Goal: Use online tool/utility: Utilize a website feature to perform a specific function

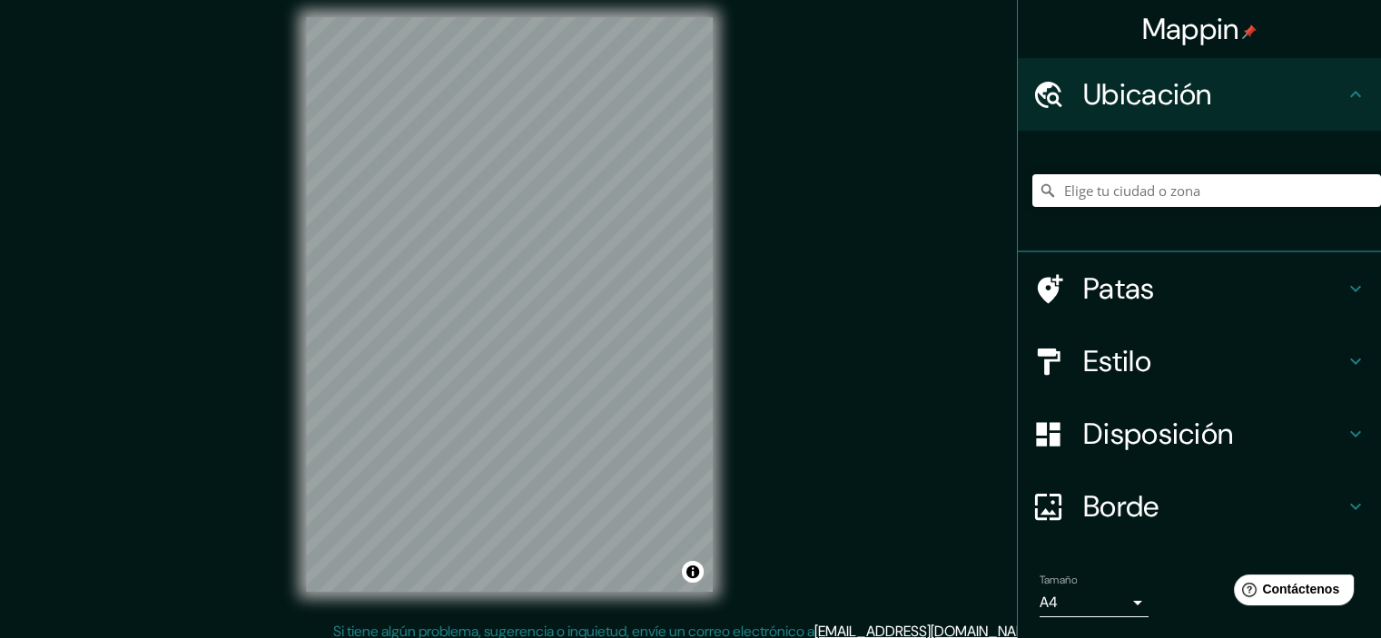
scroll to position [23, 0]
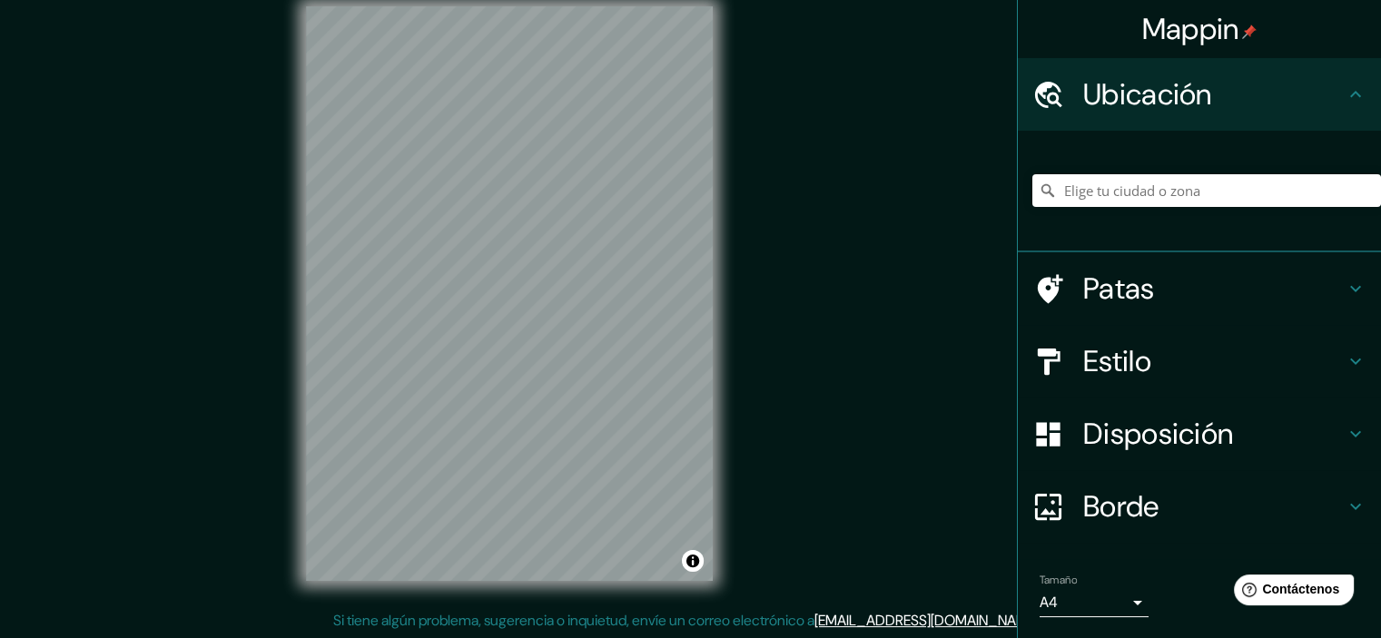
click at [1091, 351] on font "Estilo" at bounding box center [1117, 361] width 68 height 38
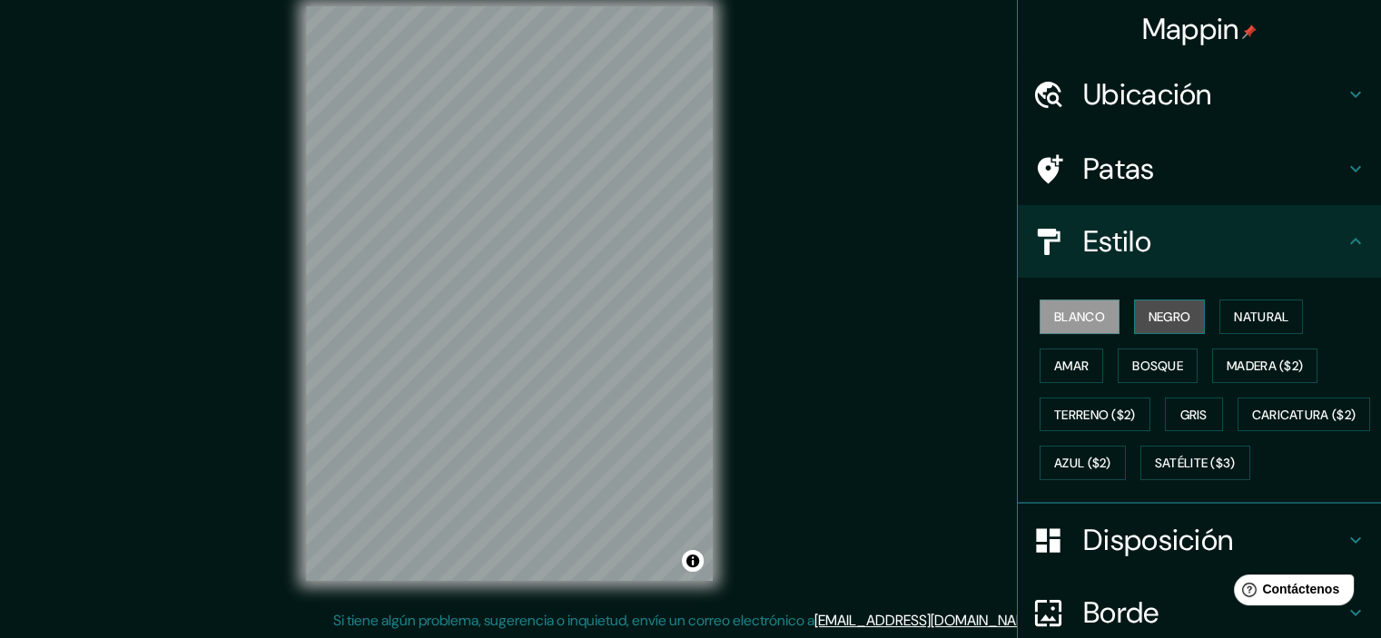
click at [1152, 305] on font "Negro" at bounding box center [1169, 317] width 43 height 24
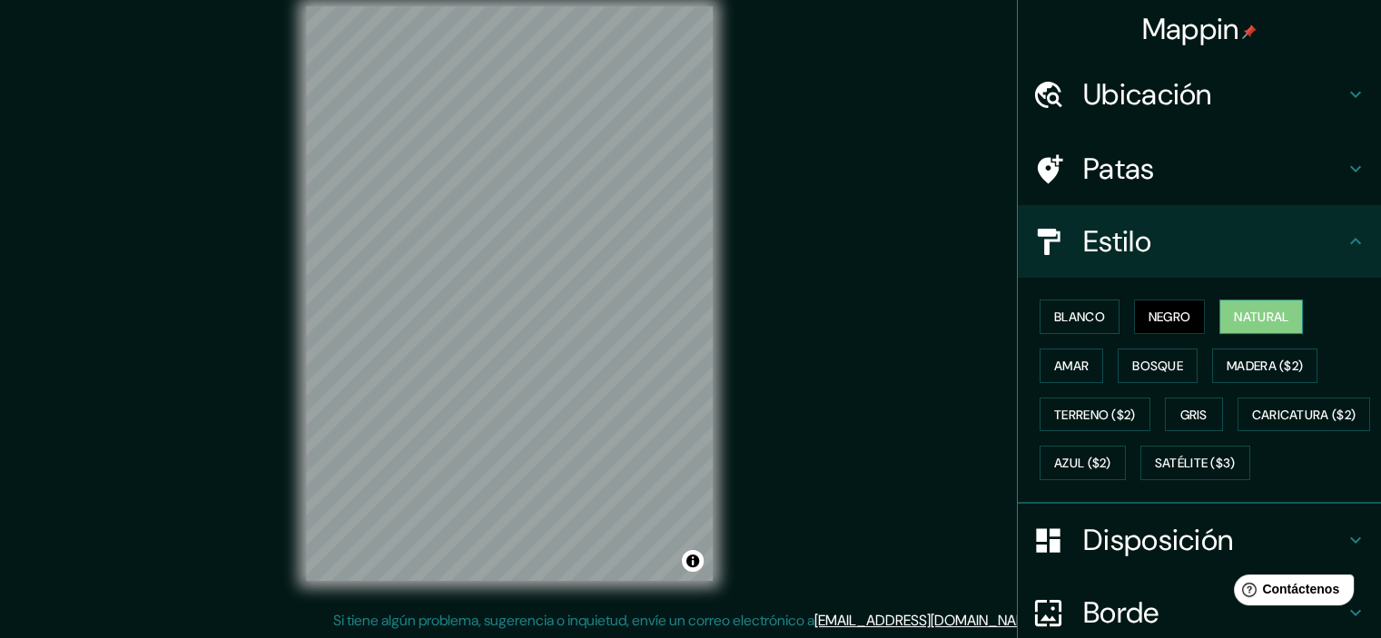
click at [1245, 305] on font "Natural" at bounding box center [1261, 317] width 54 height 24
click at [1115, 232] on font "Estilo" at bounding box center [1117, 241] width 68 height 38
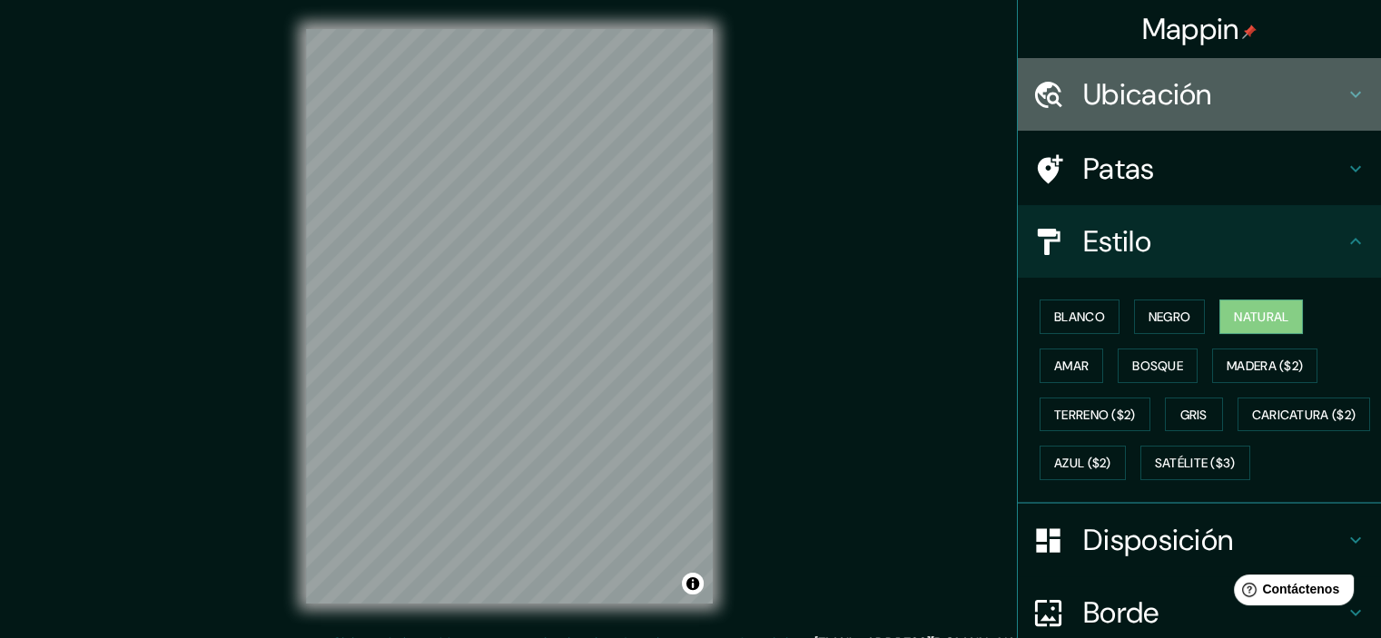
click at [1124, 87] on font "Ubicación" at bounding box center [1147, 94] width 129 height 38
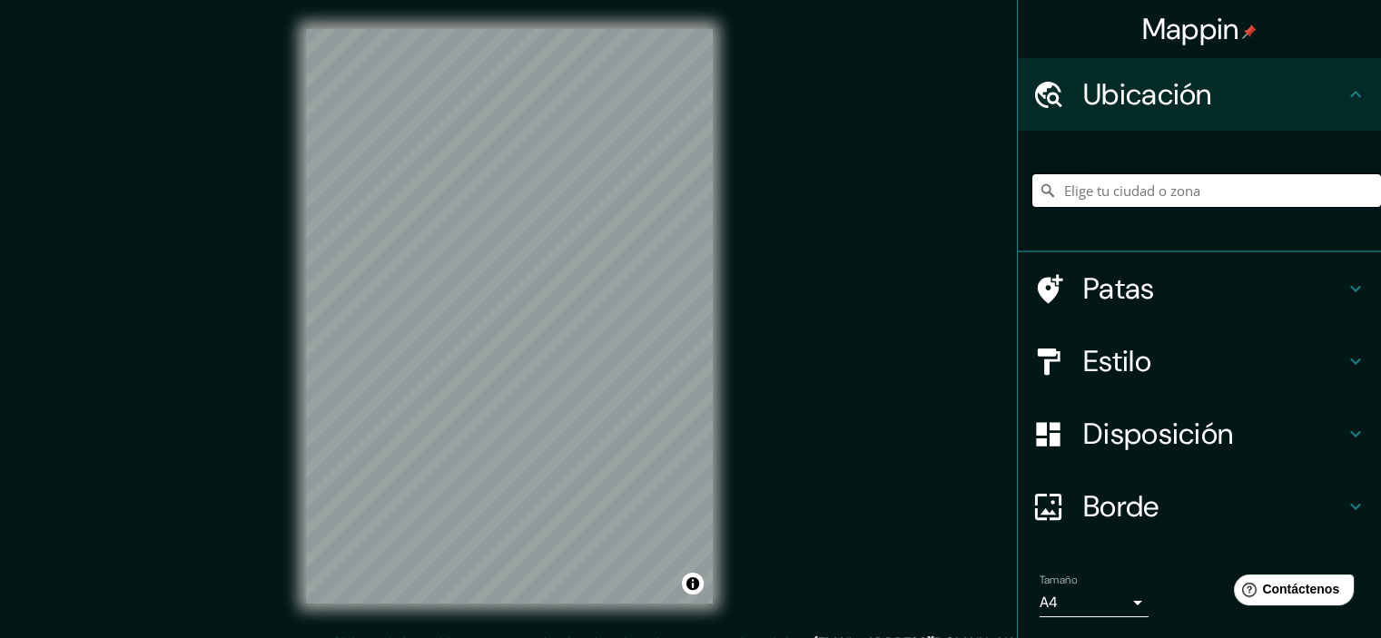
click at [1117, 188] on input "Elige tu ciudad o zona" at bounding box center [1206, 190] width 349 height 33
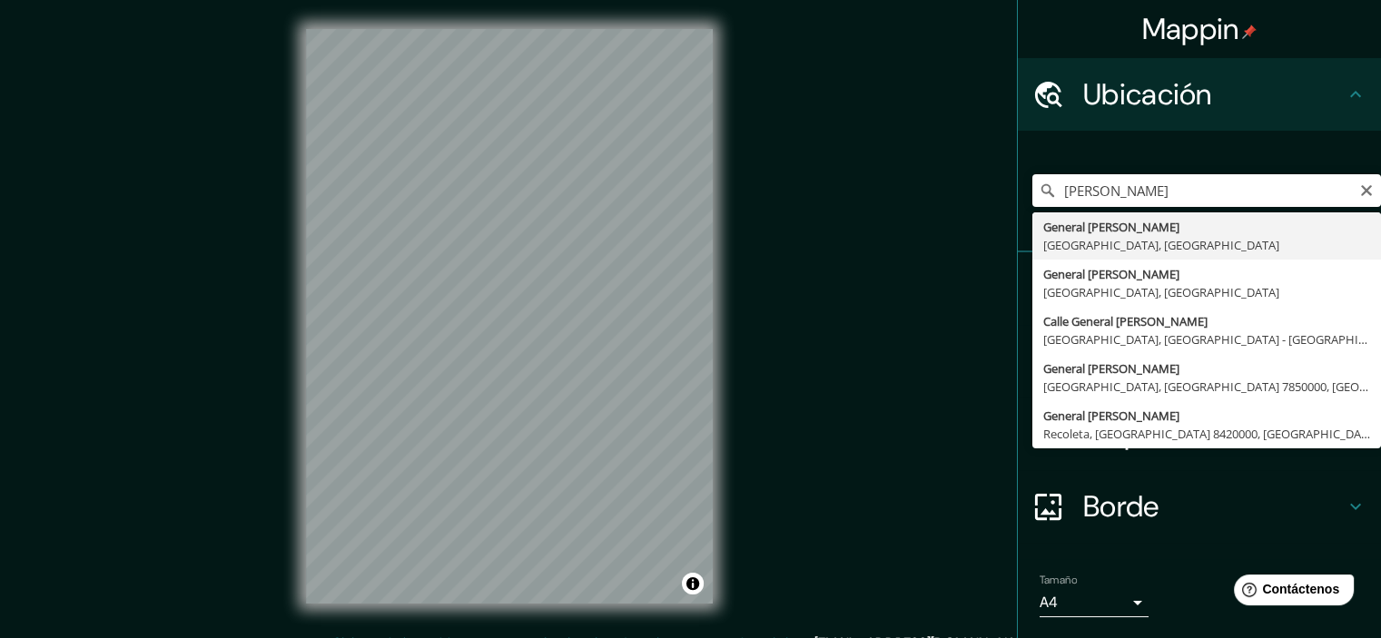
type input "General Roca, [GEOGRAPHIC_DATA], [GEOGRAPHIC_DATA]"
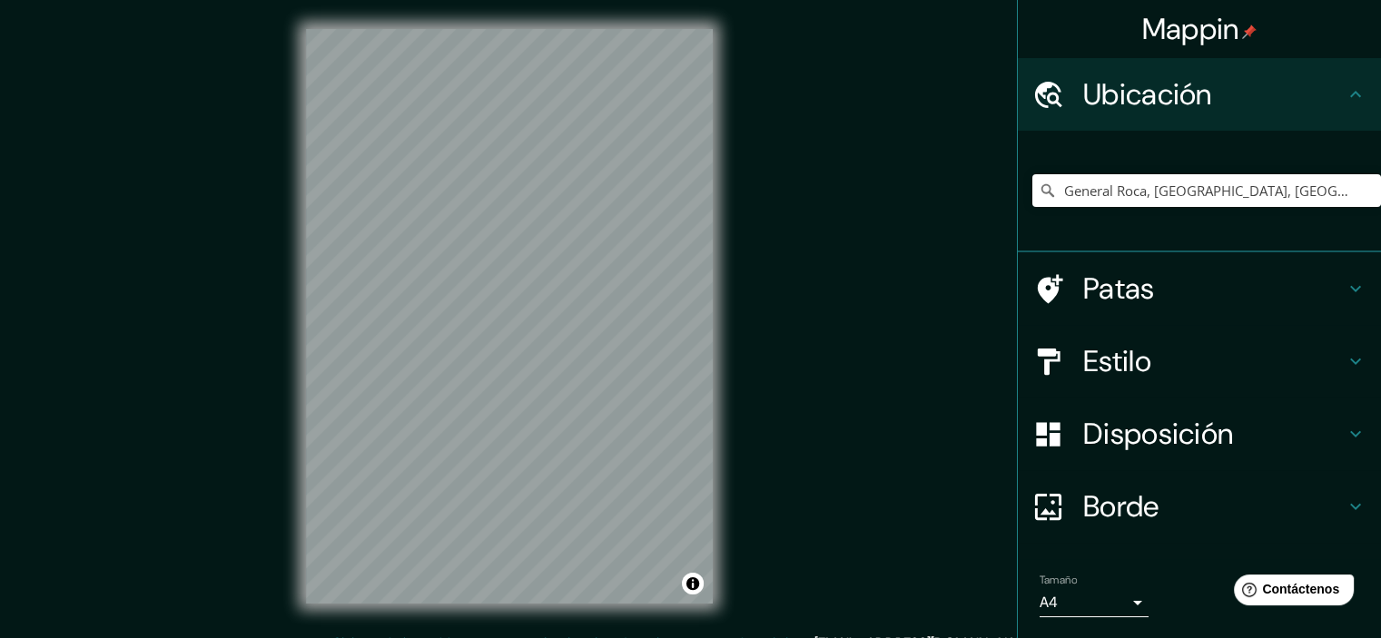
click at [1121, 356] on font "Estilo" at bounding box center [1117, 361] width 68 height 38
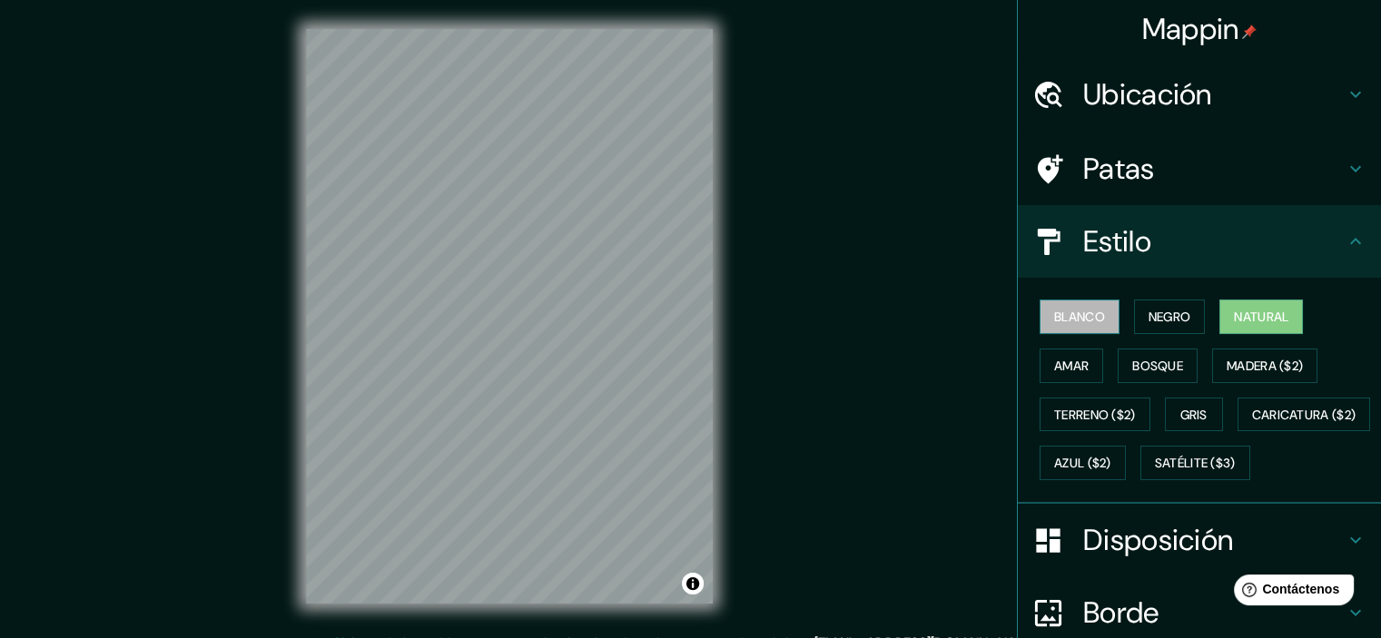
click at [1068, 320] on font "Blanco" at bounding box center [1079, 317] width 51 height 16
click at [1151, 320] on font "Negro" at bounding box center [1169, 317] width 43 height 16
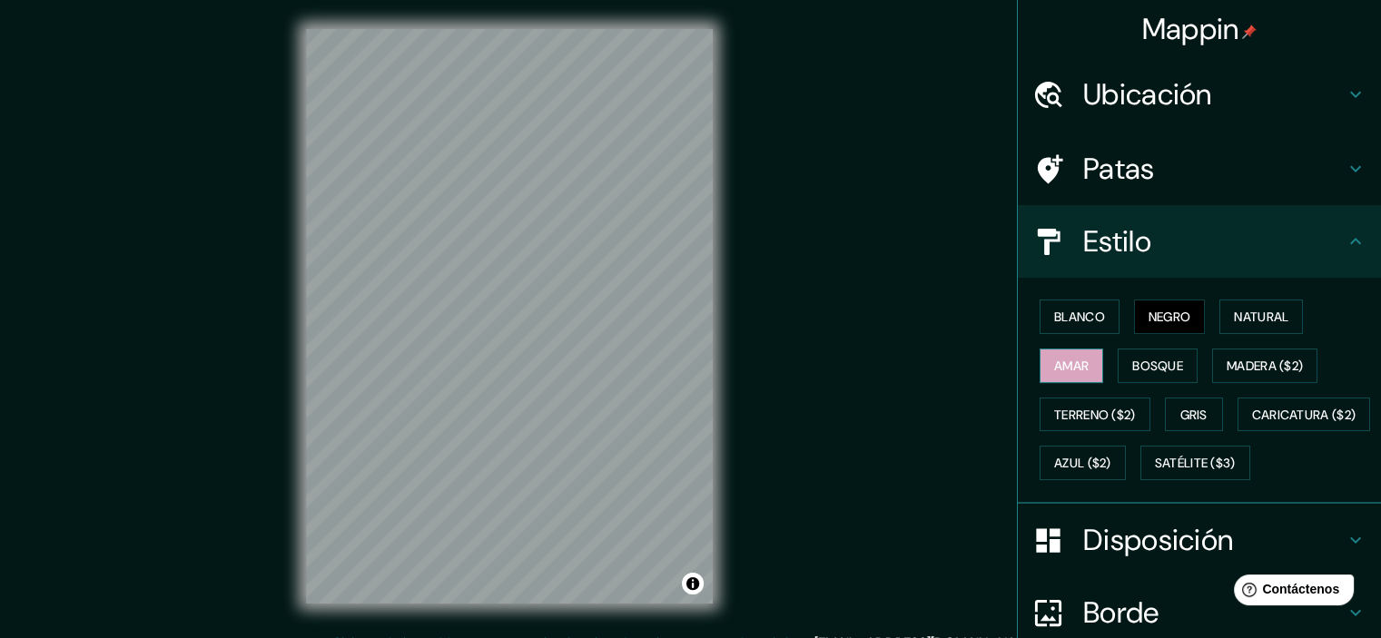
click at [1061, 359] on font "Amar" at bounding box center [1071, 366] width 34 height 16
click at [1157, 366] on font "Bosque" at bounding box center [1157, 366] width 51 height 16
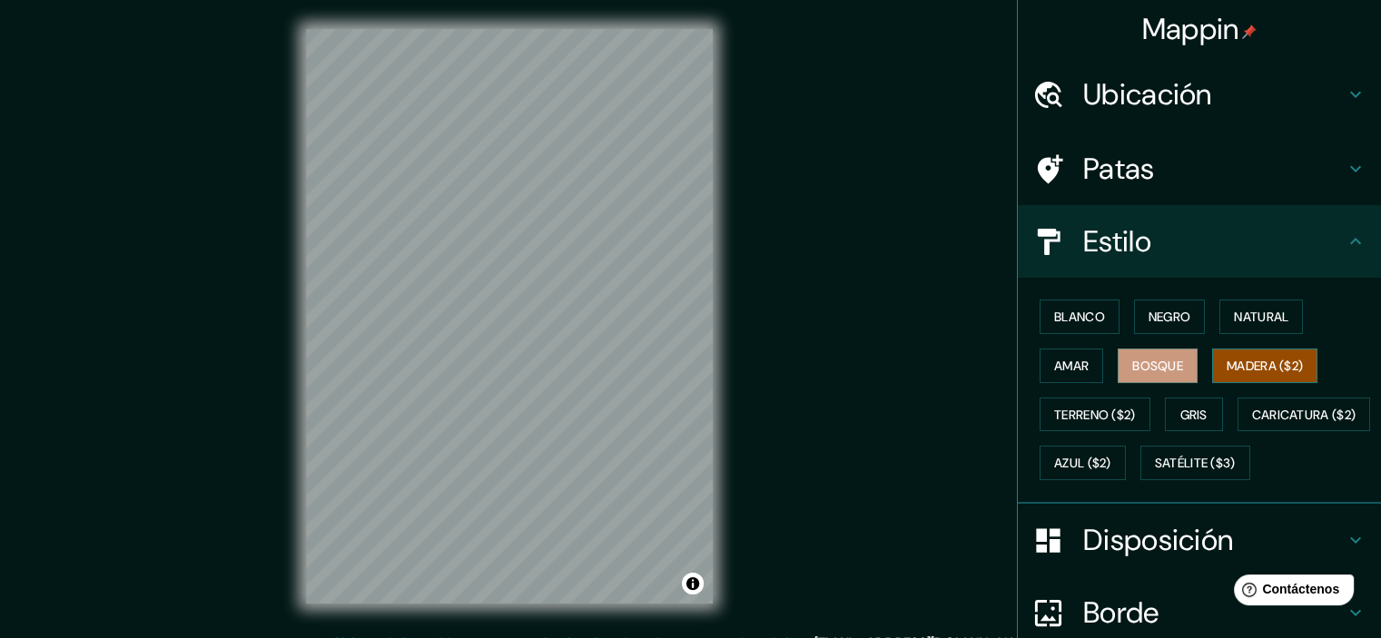
click at [1275, 366] on font "Madera ($2)" at bounding box center [1264, 366] width 76 height 16
click at [1111, 468] on font "Azul ($2)" at bounding box center [1082, 464] width 57 height 16
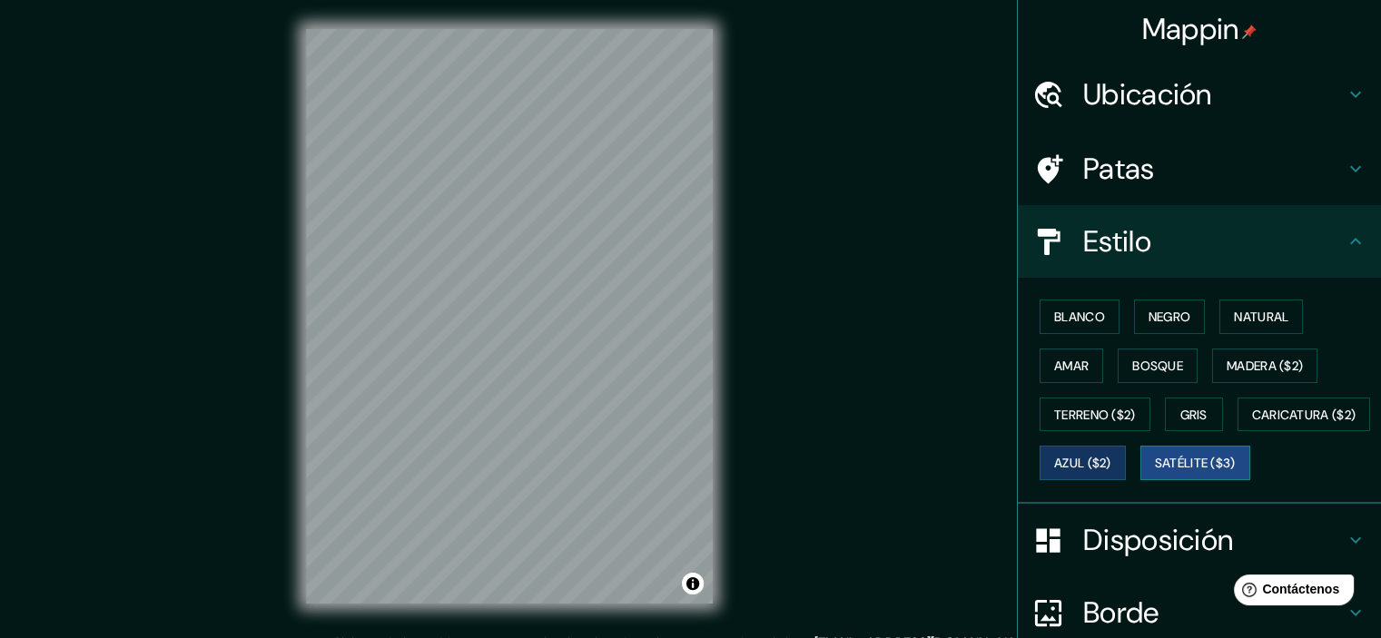
click at [1155, 472] on font "Satélite ($3)" at bounding box center [1195, 464] width 81 height 16
click at [1252, 423] on font "Caricatura ($2)" at bounding box center [1304, 415] width 104 height 16
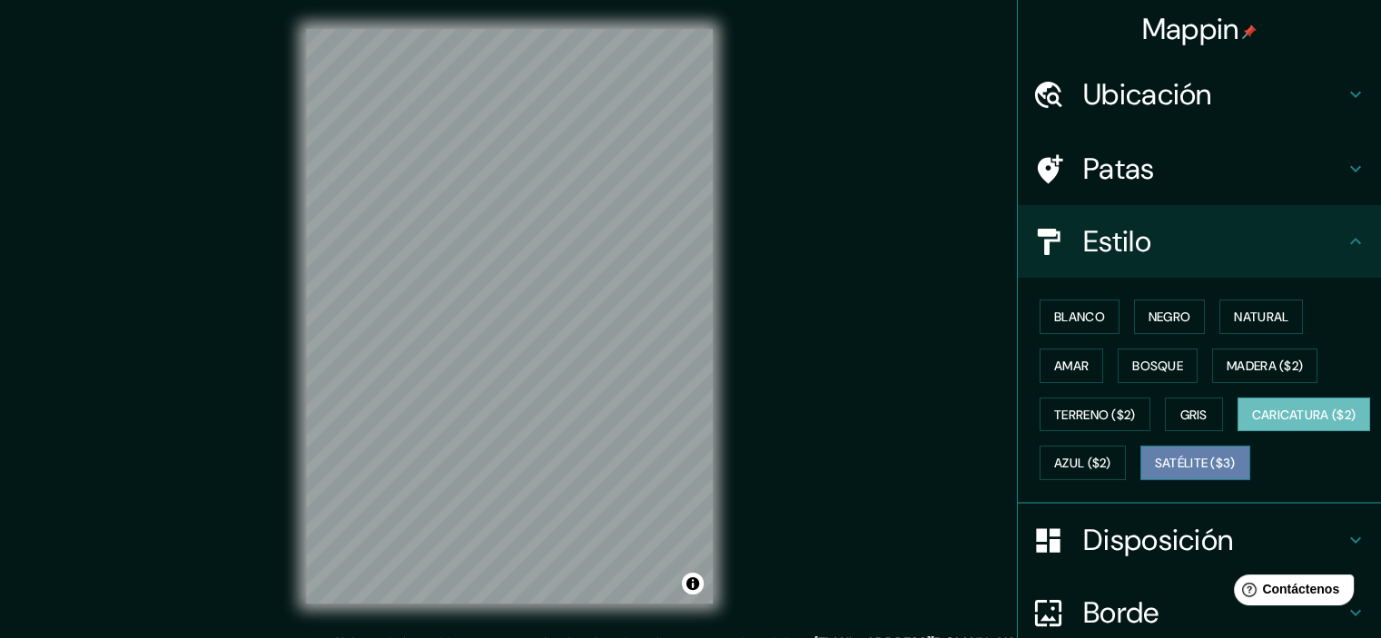
click at [1155, 472] on font "Satélite ($3)" at bounding box center [1195, 464] width 81 height 16
